Goal: Transaction & Acquisition: Book appointment/travel/reservation

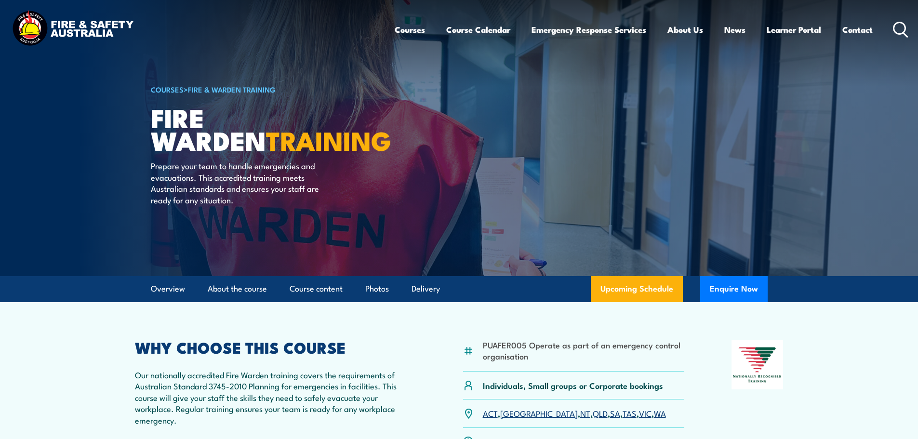
scroll to position [241, 0]
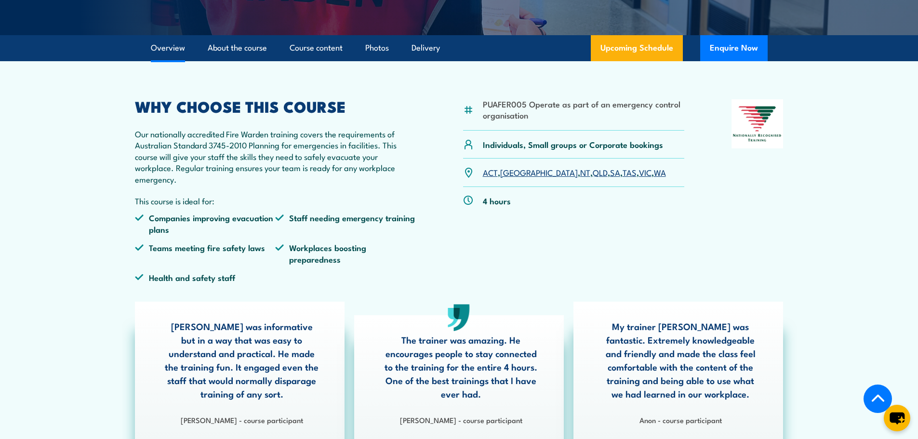
click at [639, 171] on link "VIC" at bounding box center [645, 172] width 13 height 12
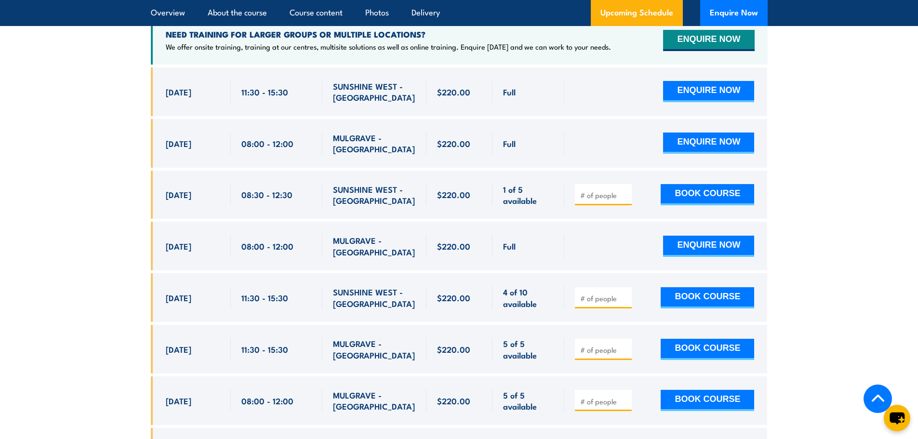
scroll to position [1888, 0]
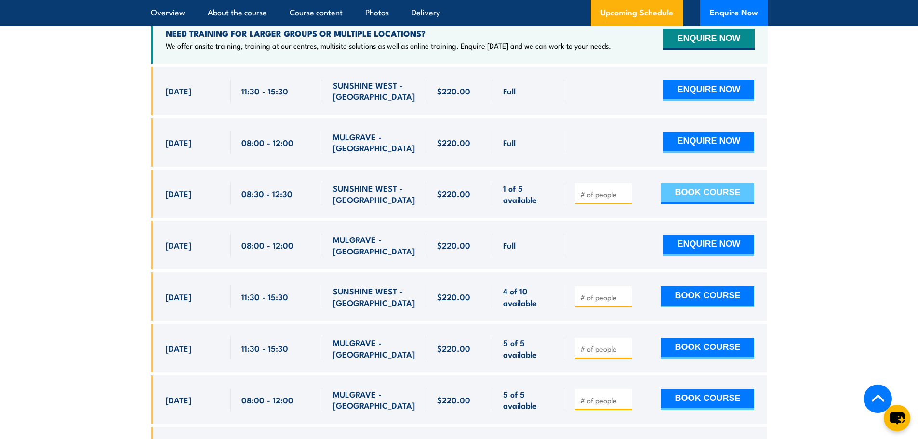
click at [707, 183] on button "BOOK COURSE" at bounding box center [706, 193] width 93 height 21
type input "1"
click at [623, 189] on input "1" at bounding box center [604, 194] width 48 height 10
click at [703, 183] on button "BOOK COURSE" at bounding box center [706, 193] width 93 height 21
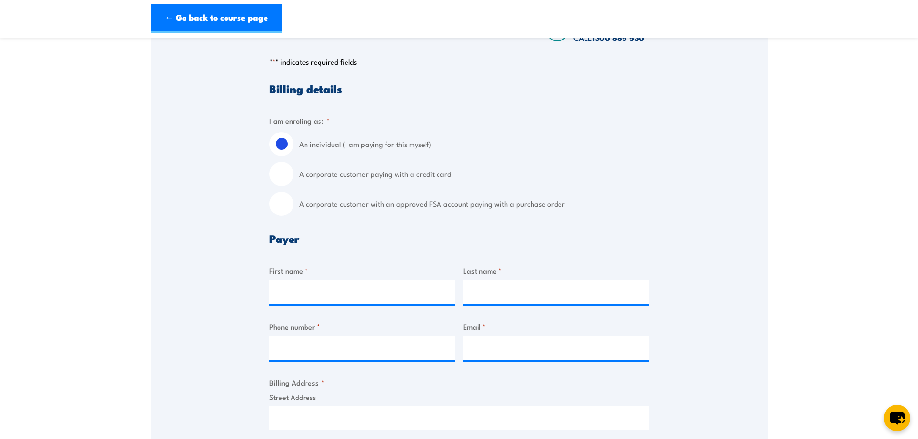
scroll to position [193, 0]
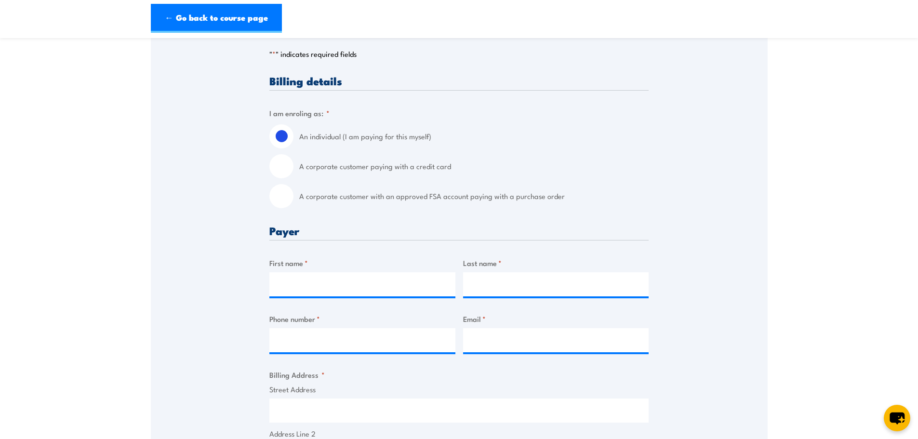
click at [281, 168] on input "A corporate customer paying with a credit card" at bounding box center [281, 166] width 24 height 24
radio input "true"
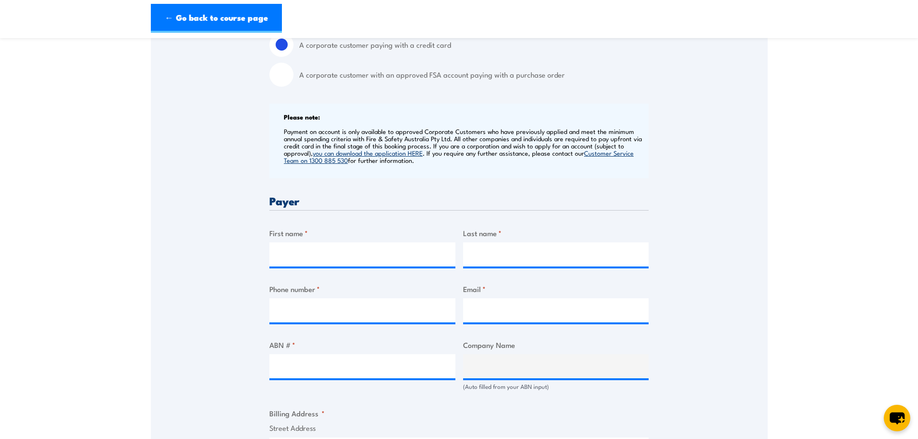
scroll to position [337, 0]
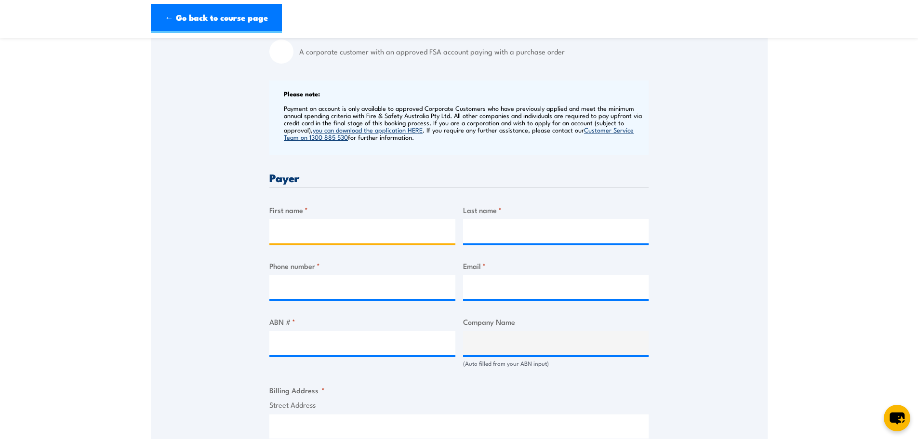
click at [376, 231] on input "First name *" at bounding box center [362, 231] width 186 height 24
type input "Rob"
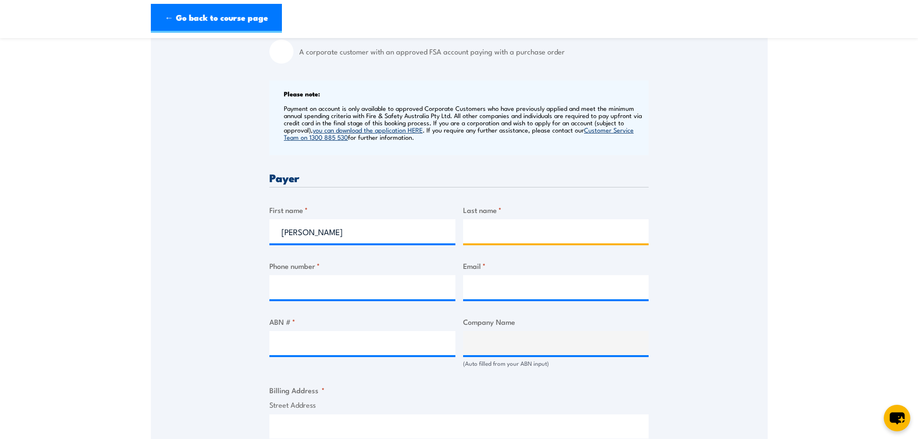
click at [506, 233] on input "Last name *" at bounding box center [556, 231] width 186 height 24
type input "Ching"
click at [378, 289] on input "Phone number *" at bounding box center [362, 287] width 186 height 24
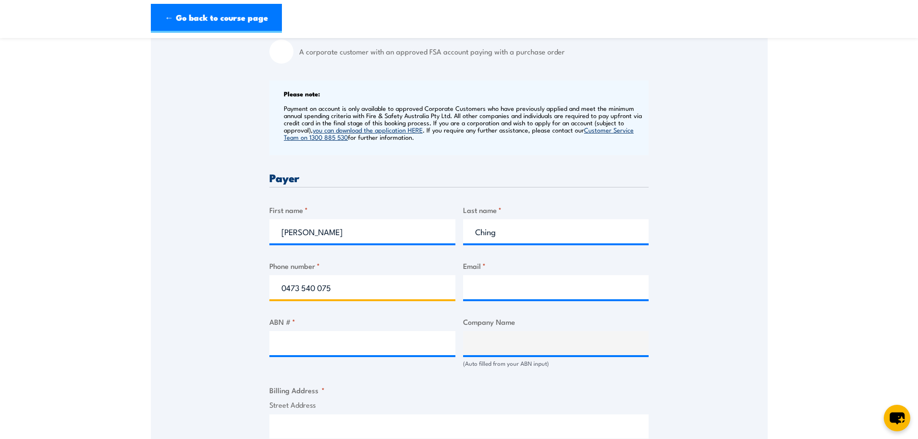
type input "0473 540 075"
click at [488, 286] on input "Email *" at bounding box center [556, 287] width 186 height 24
type input "robching@supagas.com.au"
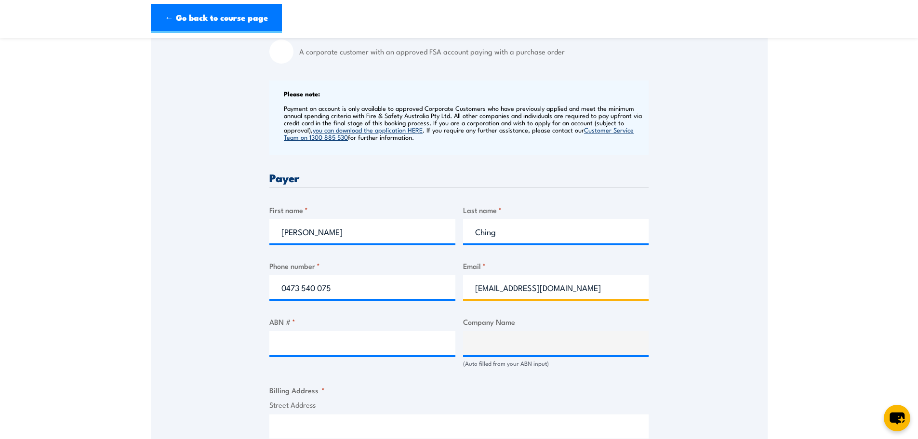
type input "95 Hume Highway"
type input "Somerton"
type input "Victoria"
type input "3062"
select select "Australia"
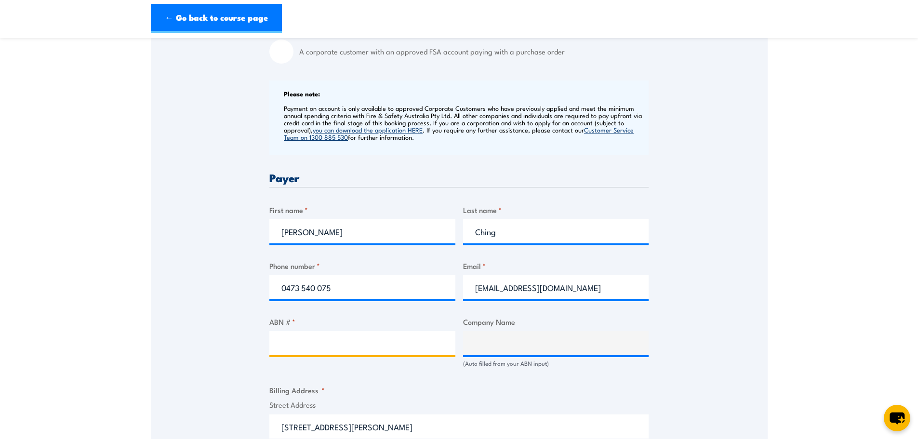
click at [336, 343] on input "ABN # *" at bounding box center [362, 343] width 186 height 24
type input "50074008496"
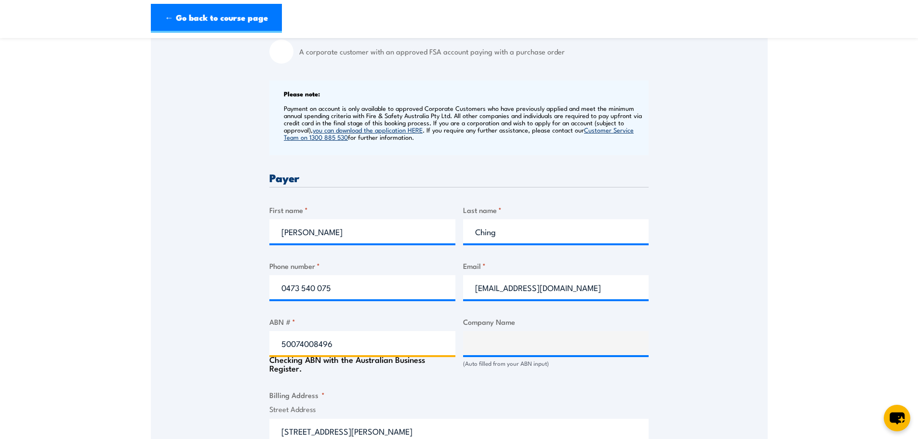
type input "SUPAGAS PTY LIMITED"
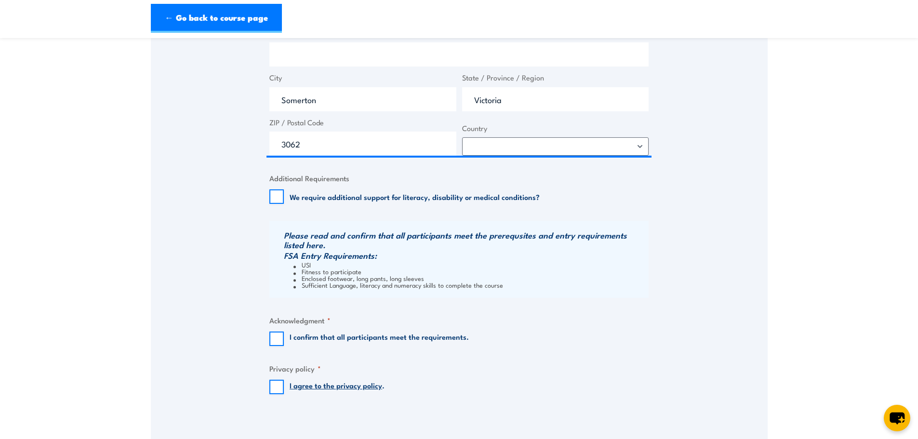
scroll to position [771, 0]
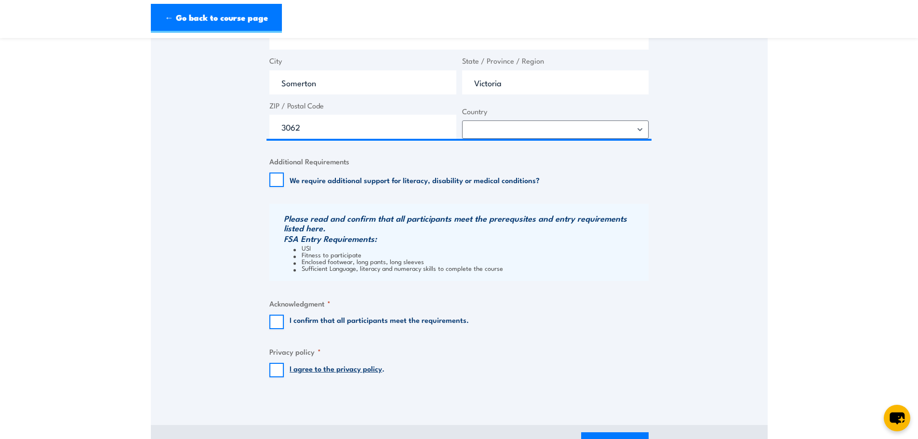
type input "50074008496"
click at [275, 323] on input "I confirm that all participants meet the requirements." at bounding box center [276, 322] width 14 height 14
checkbox input "true"
click at [275, 373] on input "I agree to the privacy policy ." at bounding box center [276, 370] width 14 height 14
checkbox input "true"
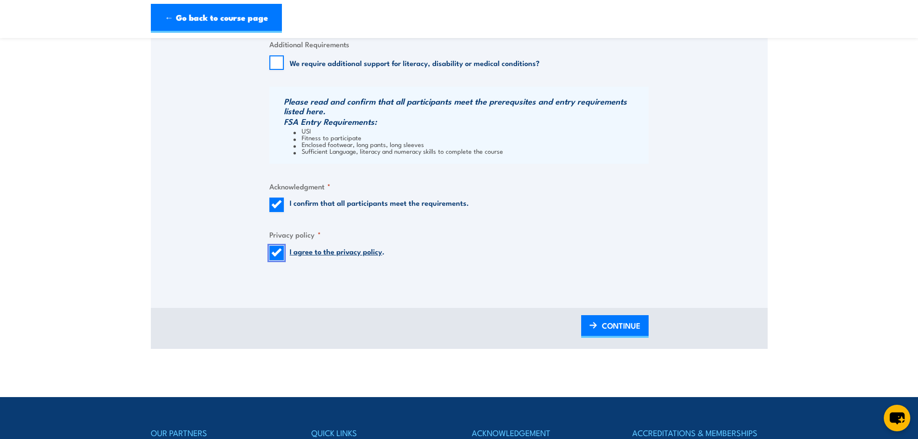
scroll to position [915, 0]
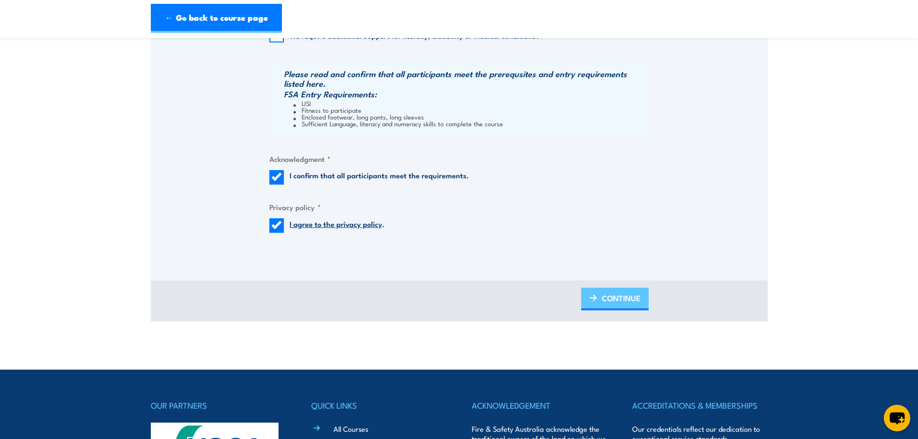
click at [603, 294] on span "CONTINUE" at bounding box center [621, 298] width 39 height 26
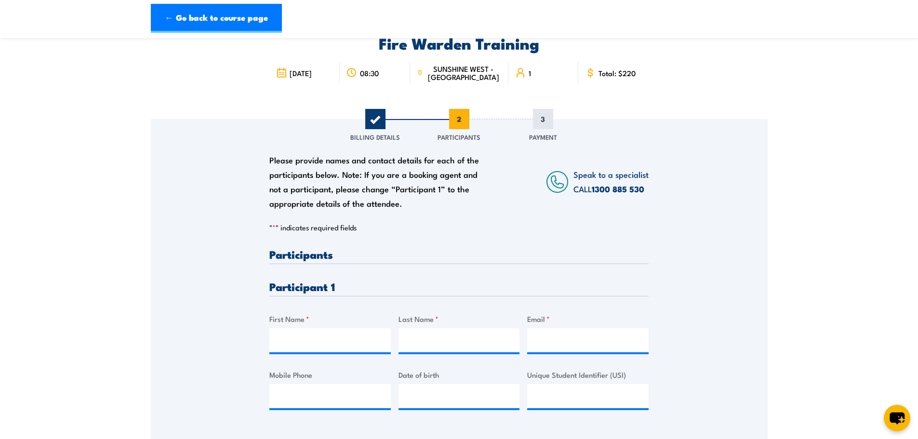
scroll to position [96, 0]
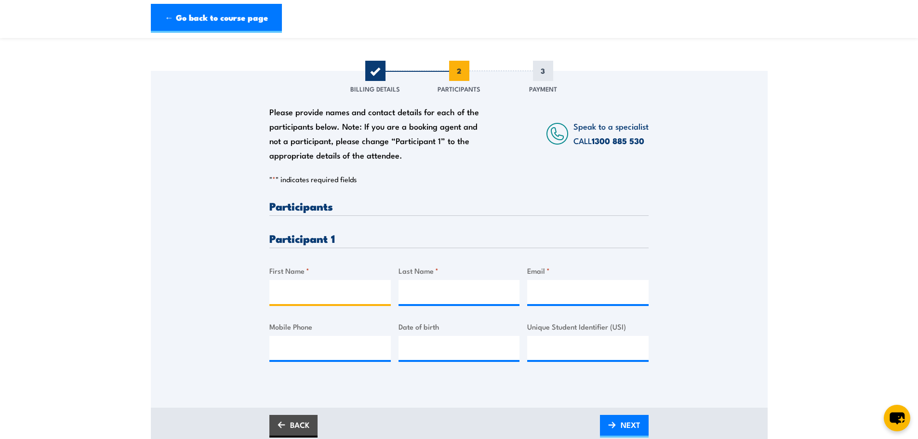
click at [342, 294] on input "First Name *" at bounding box center [329, 292] width 121 height 24
type input "Rob"
click at [445, 293] on input "Last Name *" at bounding box center [458, 292] width 121 height 24
type input "Ching"
click at [549, 290] on input "Email *" at bounding box center [587, 292] width 121 height 24
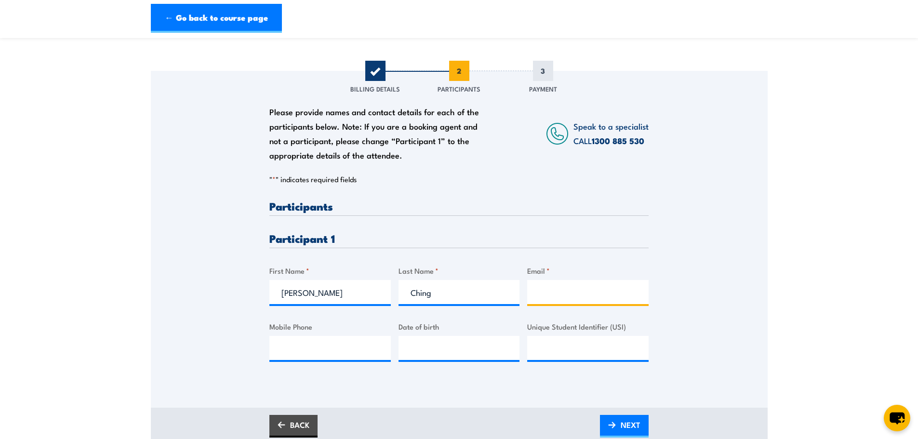
type input "robching@supagas.com.au"
click at [312, 351] on input "Mobile Phone" at bounding box center [329, 348] width 121 height 24
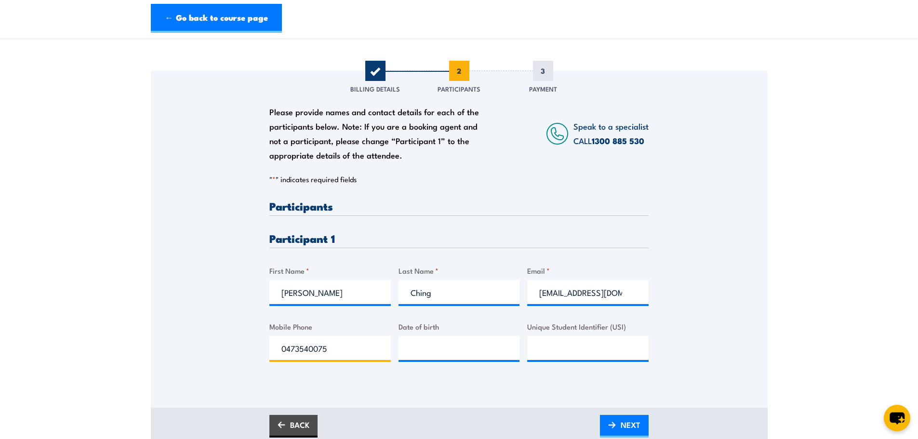
type input "0473540075"
click at [475, 346] on input "__/__/____" at bounding box center [458, 348] width 121 height 24
type input "12/05/1965"
click at [564, 351] on input "Unique Student Identifier (USI)" at bounding box center [587, 348] width 121 height 24
click at [568, 350] on input "NPKHSFU2J" at bounding box center [587, 348] width 121 height 24
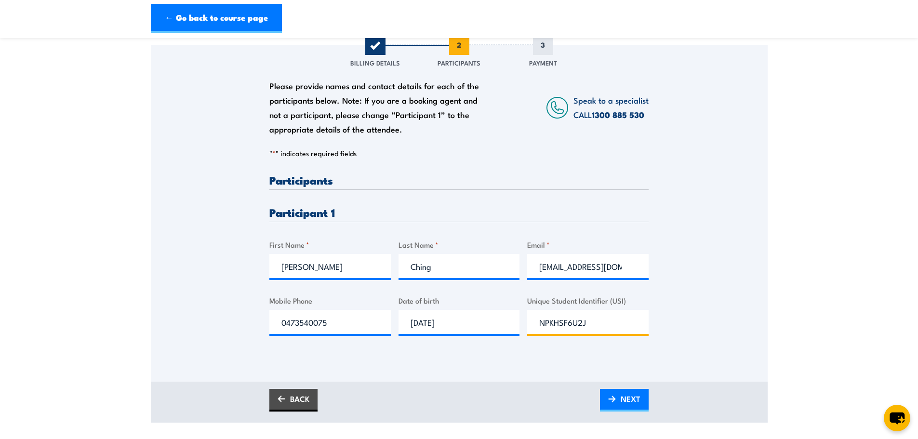
scroll to position [193, 0]
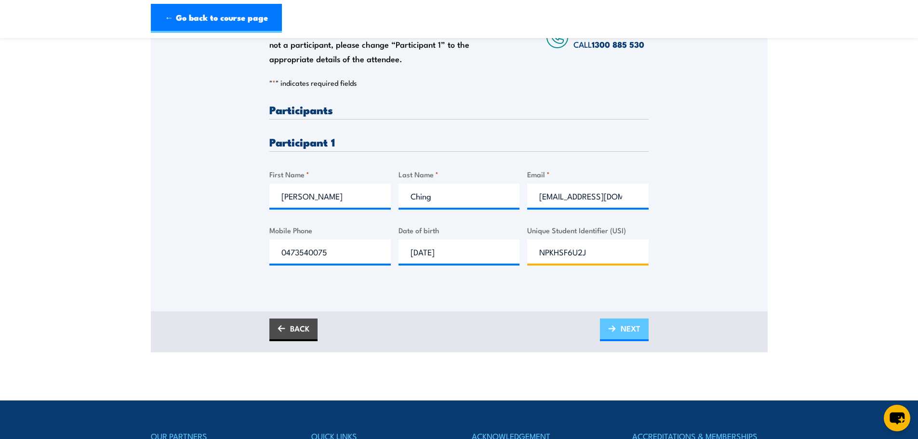
type input "NPKHSF6U2J"
click at [625, 327] on span "NEXT" at bounding box center [630, 329] width 20 height 26
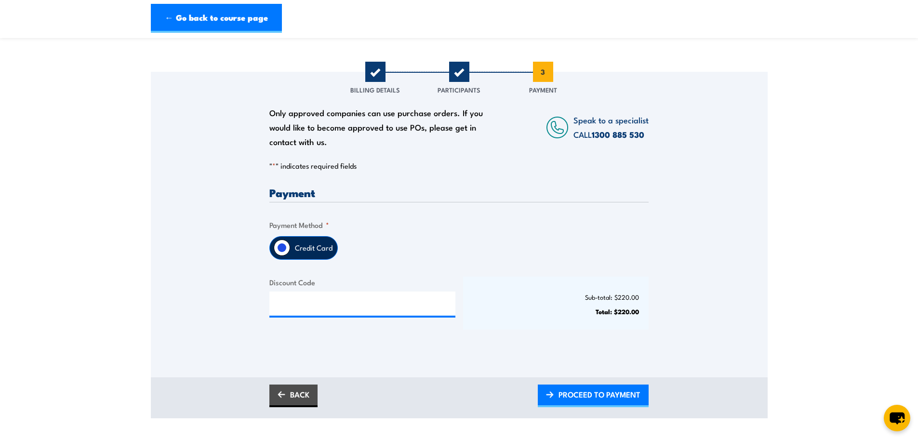
scroll to position [96, 0]
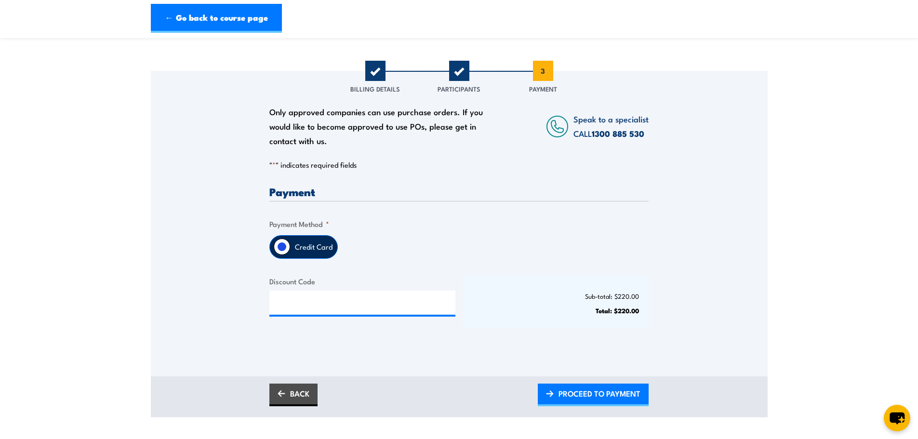
click at [312, 246] on label "Credit Card" at bounding box center [313, 247] width 47 height 23
click at [290, 246] on input "Credit Card" at bounding box center [282, 246] width 16 height 16
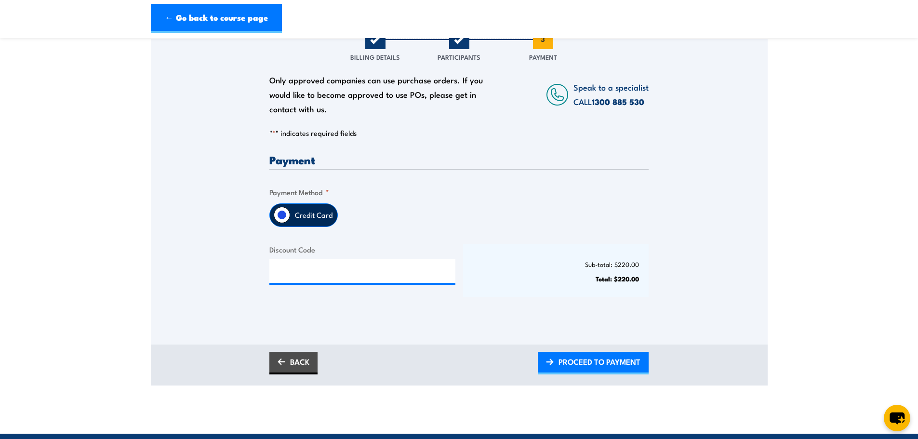
scroll to position [145, 0]
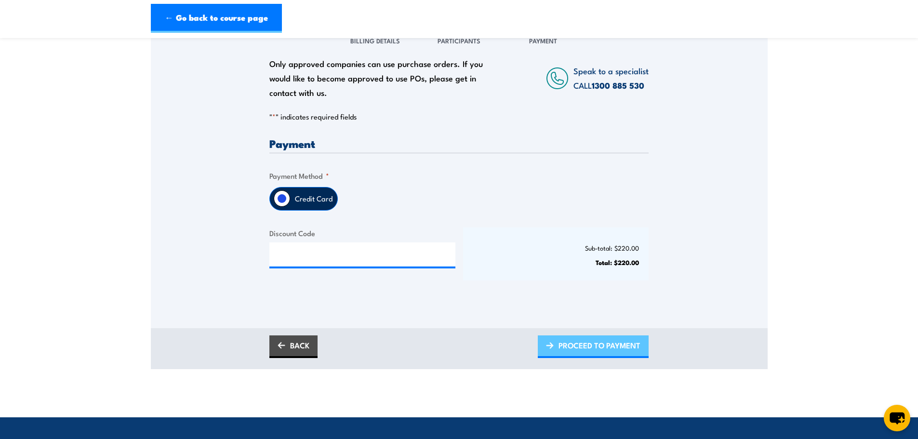
click at [576, 343] on span "PROCEED TO PAYMENT" at bounding box center [599, 345] width 82 height 26
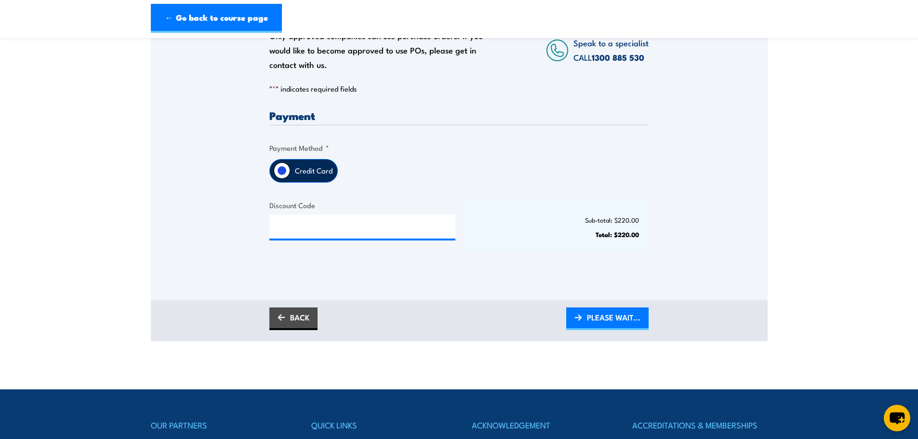
scroll to position [193, 0]
